Goal: Task Accomplishment & Management: Complete application form

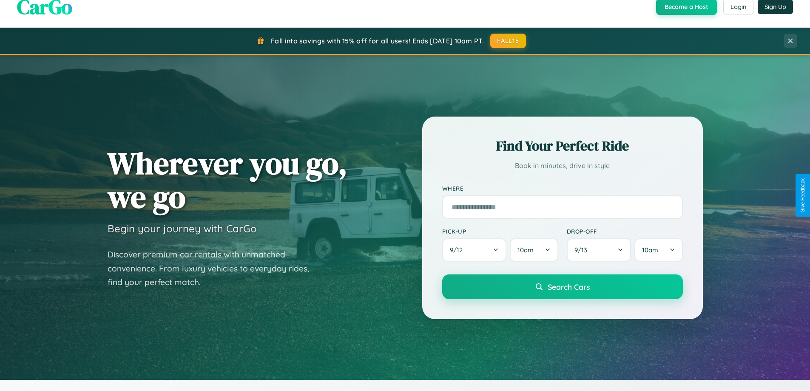
scroll to position [366, 0]
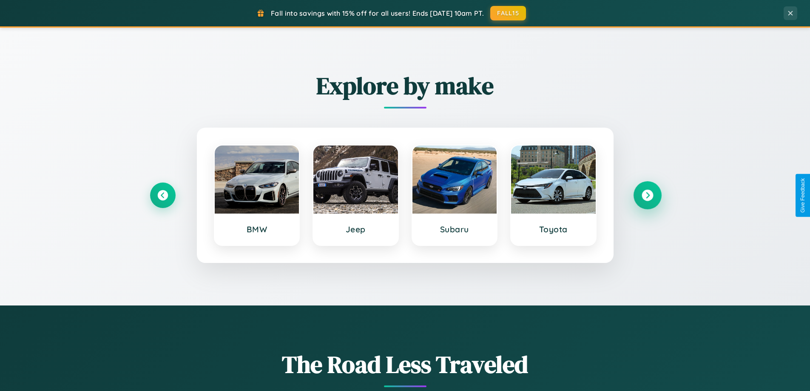
click at [647, 195] on icon at bounding box center [646, 195] width 11 height 11
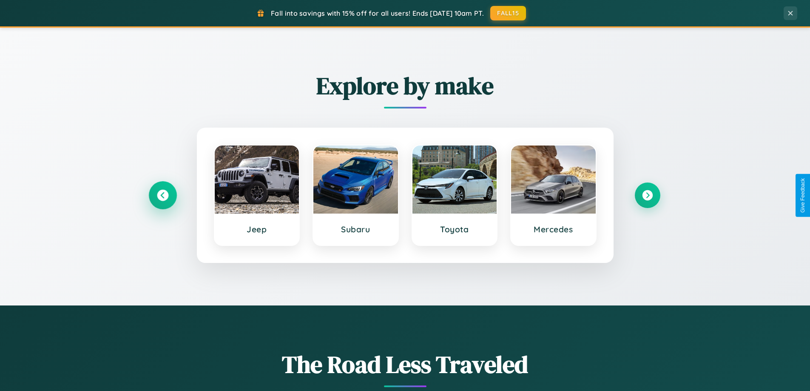
click at [162, 195] on icon at bounding box center [162, 195] width 11 height 11
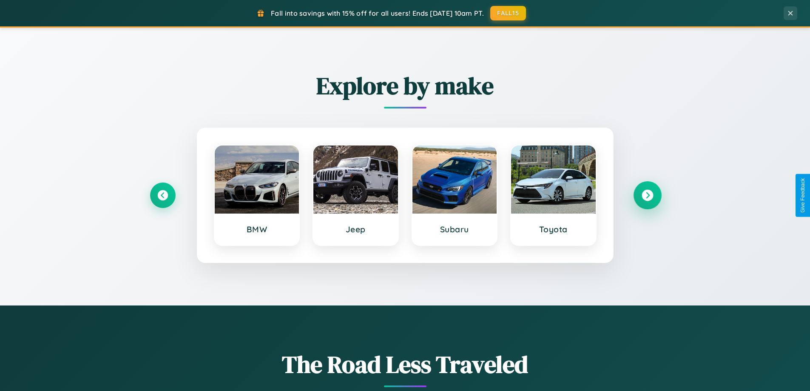
click at [647, 195] on icon at bounding box center [646, 195] width 11 height 11
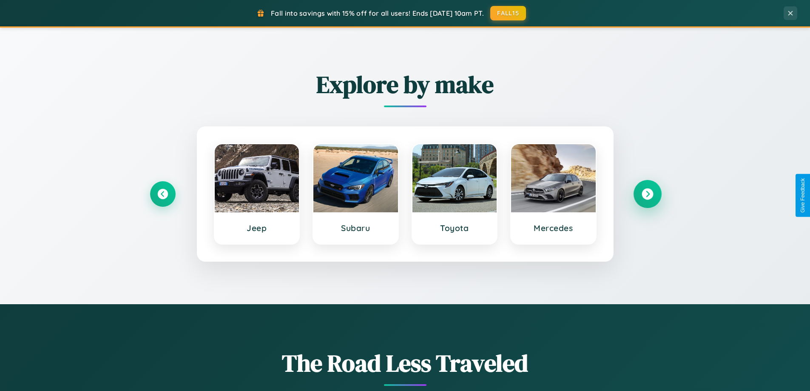
scroll to position [1635, 0]
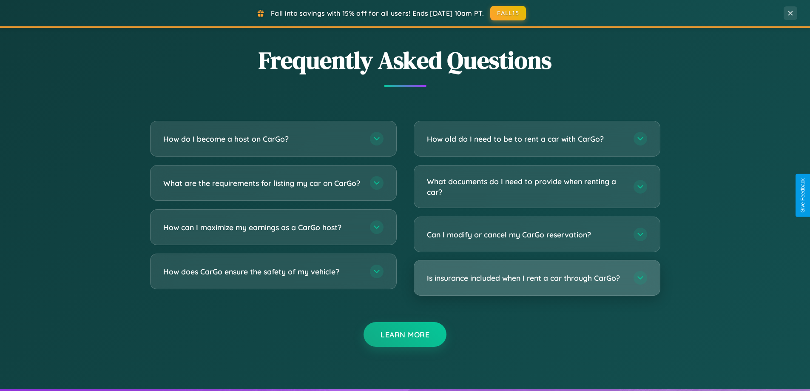
click at [536, 278] on h3 "Is insurance included when I rent a car through CarGo?" at bounding box center [526, 277] width 198 height 11
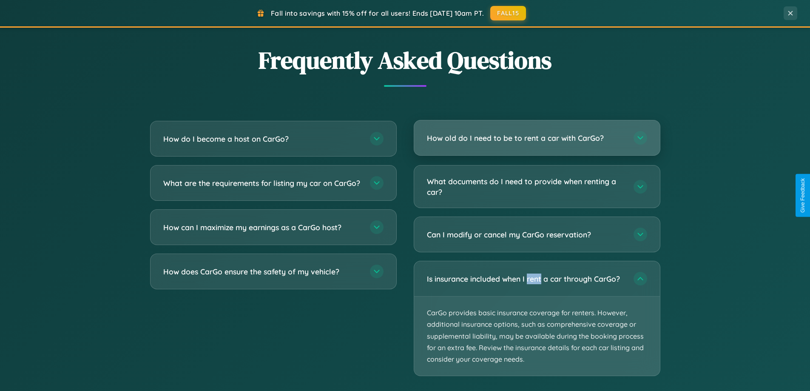
click at [536, 138] on h3 "How old do I need to be to rent a car with CarGo?" at bounding box center [526, 138] width 198 height 11
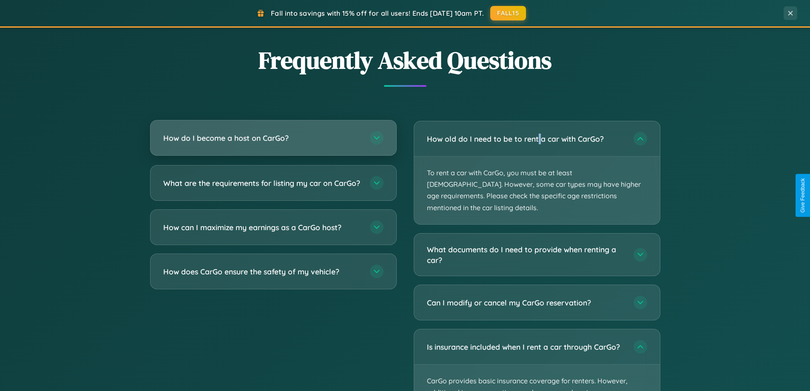
click at [273, 139] on h3 "How do I become a host on CarGo?" at bounding box center [262, 138] width 198 height 11
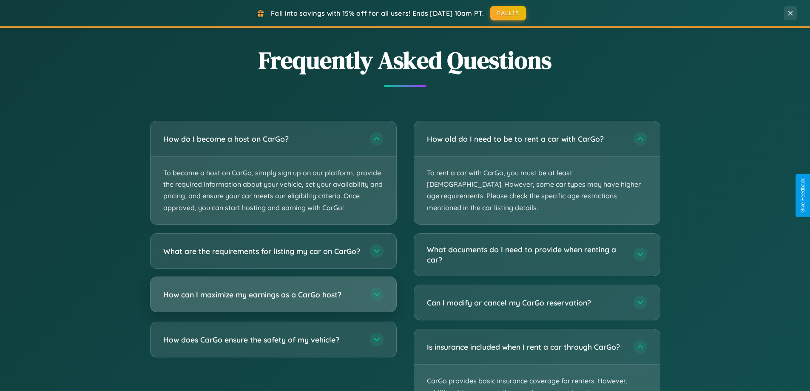
click at [273, 299] on h3 "How can I maximize my earnings as a CarGo host?" at bounding box center [262, 294] width 198 height 11
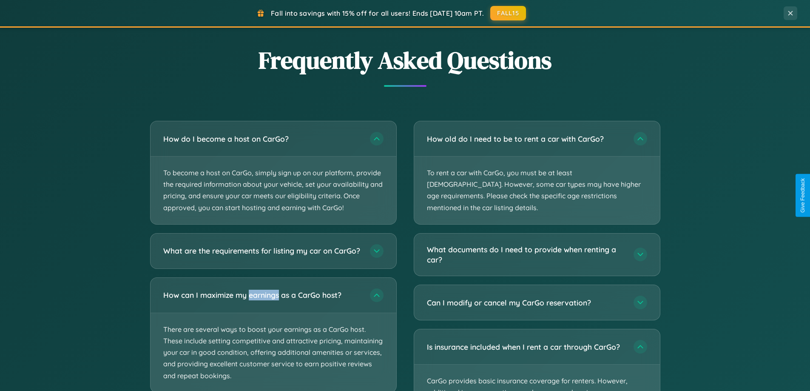
scroll to position [0, 0]
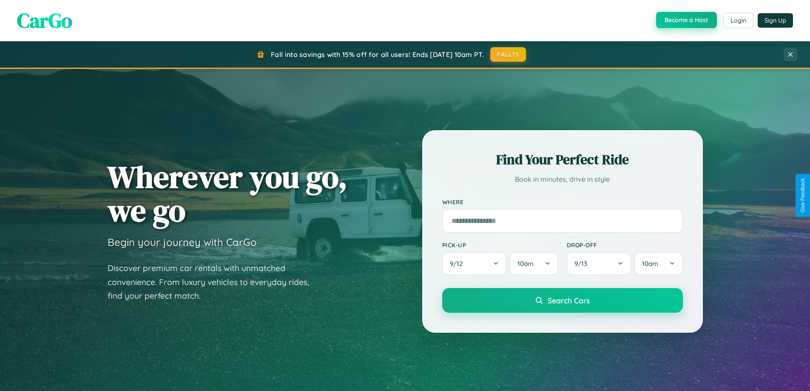
click at [685, 20] on button "Become a Host" at bounding box center [686, 20] width 61 height 16
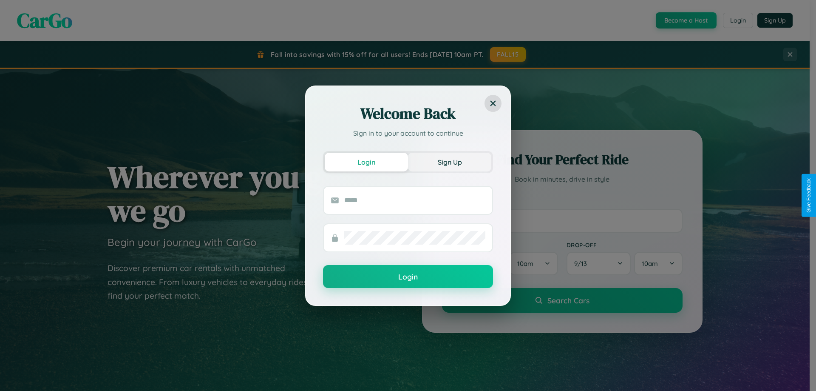
click at [450, 162] on button "Sign Up" at bounding box center [449, 162] width 83 height 19
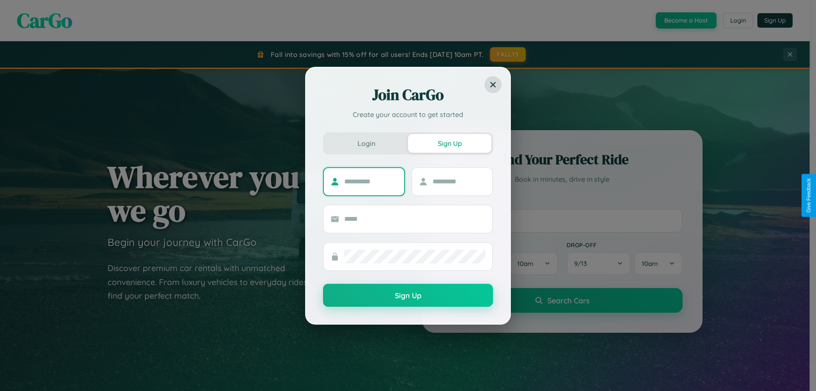
click at [371, 181] on input "text" at bounding box center [370, 182] width 53 height 14
type input "****"
click at [459, 181] on input "text" at bounding box center [459, 182] width 53 height 14
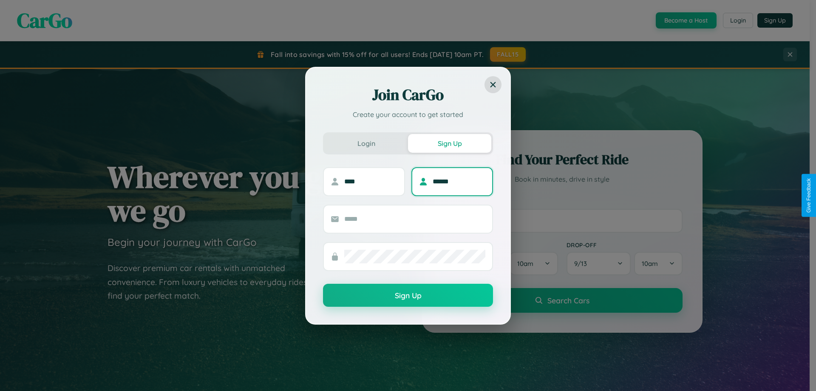
type input "******"
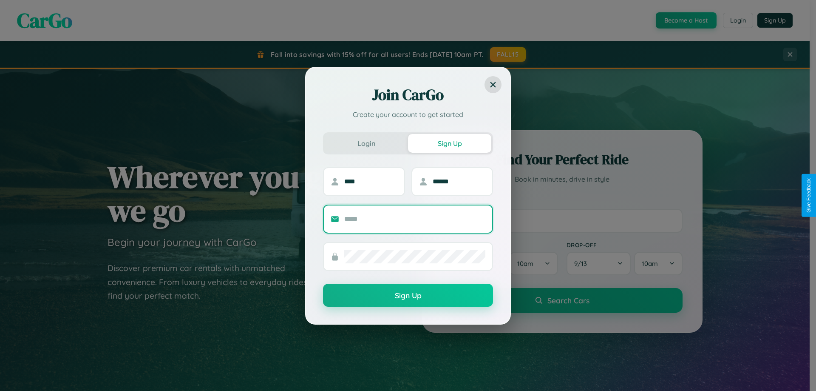
click at [415, 218] on input "text" at bounding box center [414, 219] width 141 height 14
type input "**********"
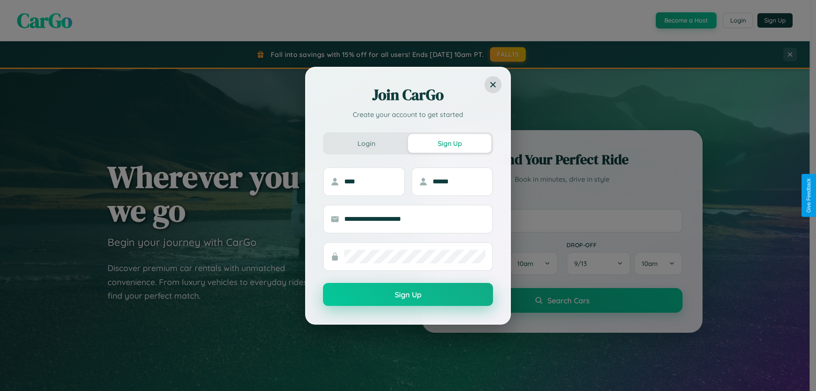
click at [408, 295] on button "Sign Up" at bounding box center [408, 294] width 170 height 23
